Goal: Find specific page/section: Find specific page/section

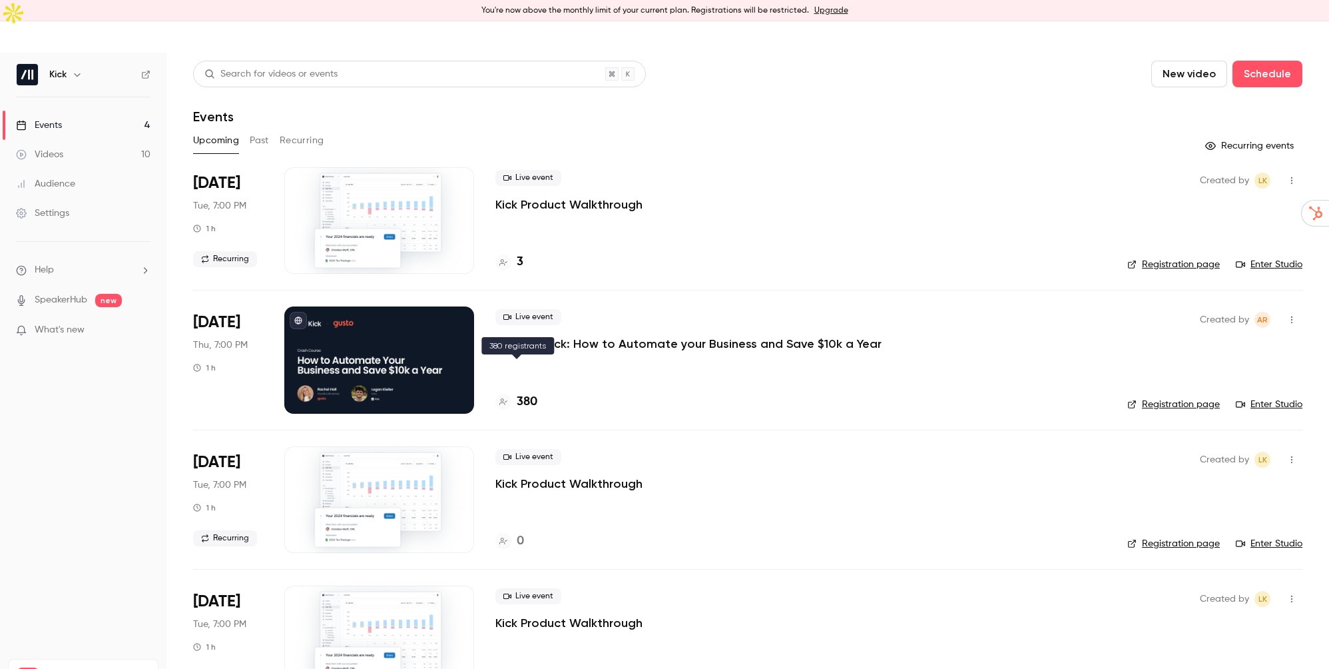
click at [523, 393] on h4 "380" at bounding box center [527, 402] width 21 height 18
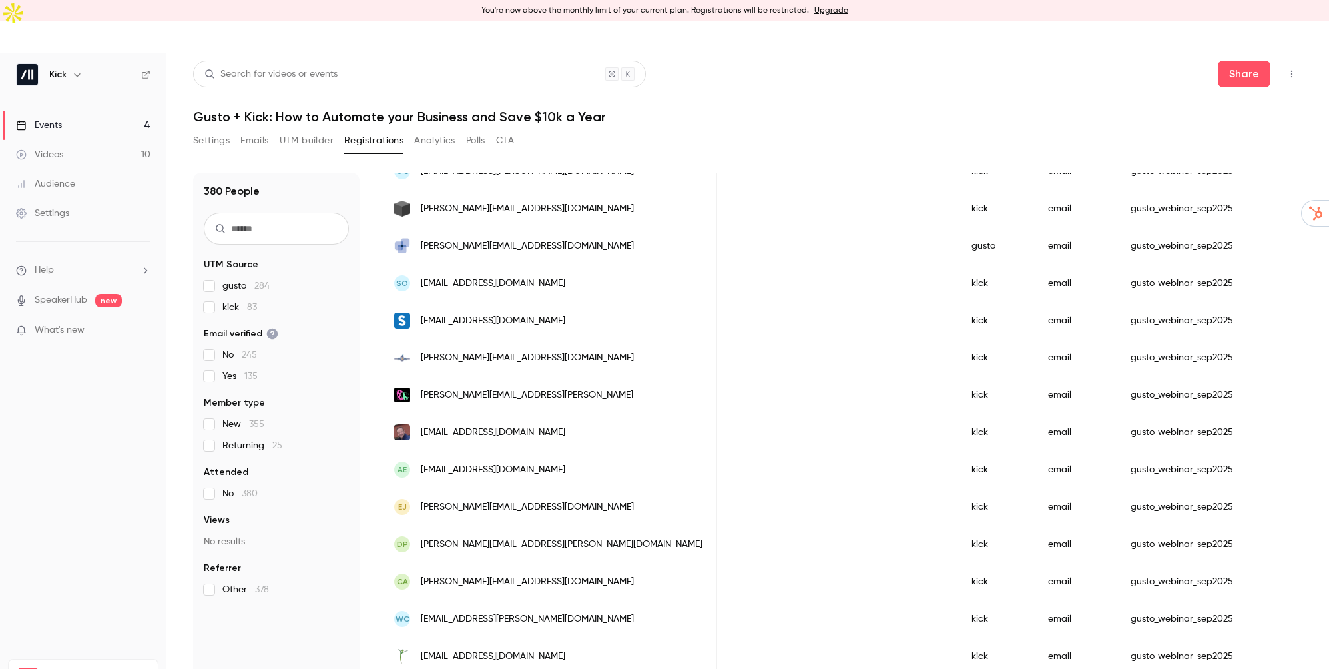
scroll to position [416, 0]
